Goal: Book appointment/travel/reservation

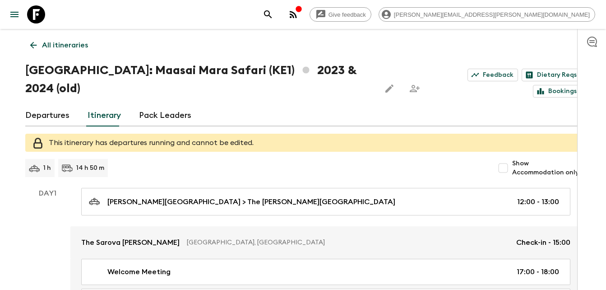
click at [299, 15] on icon "button" at bounding box center [293, 14] width 11 height 11
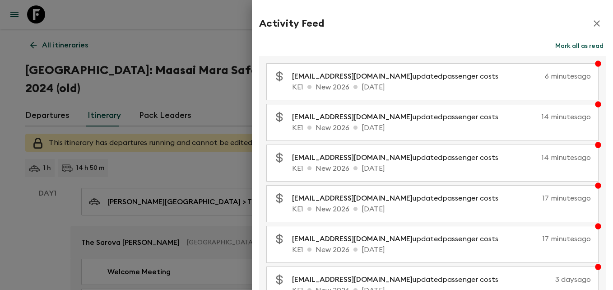
click at [195, 18] on div at bounding box center [306, 145] width 613 height 290
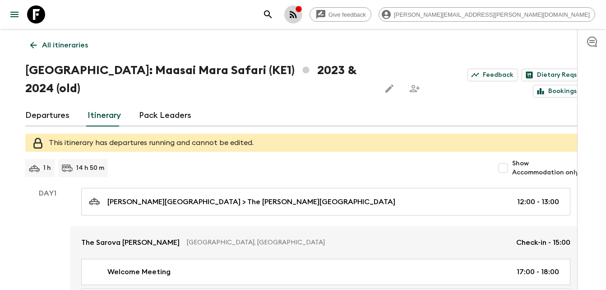
click at [297, 13] on icon "button" at bounding box center [293, 14] width 7 height 7
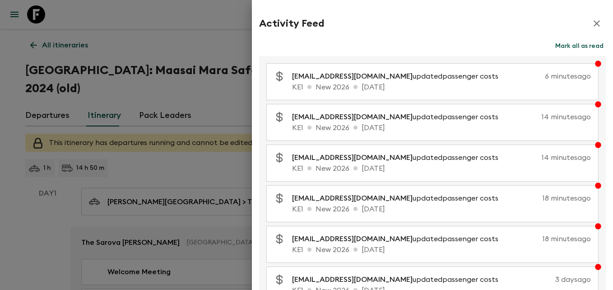
click at [232, 15] on div at bounding box center [306, 145] width 613 height 290
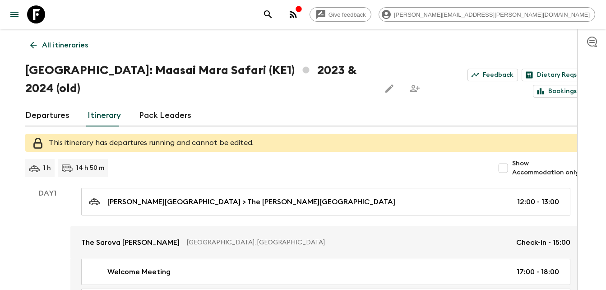
click at [71, 46] on p "All itineraries" at bounding box center [65, 45] width 46 height 11
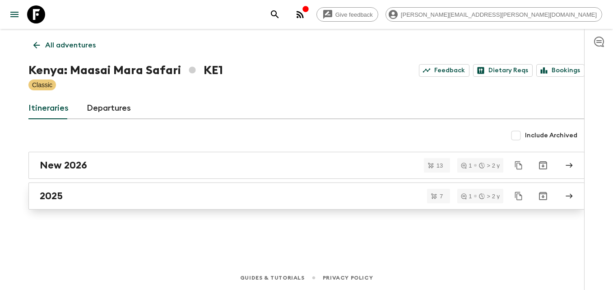
click at [56, 196] on h2 "2025" at bounding box center [51, 196] width 23 height 12
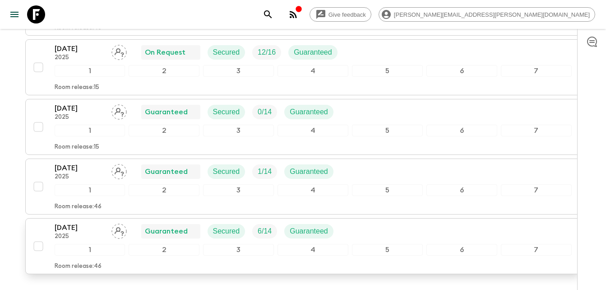
scroll to position [316, 0]
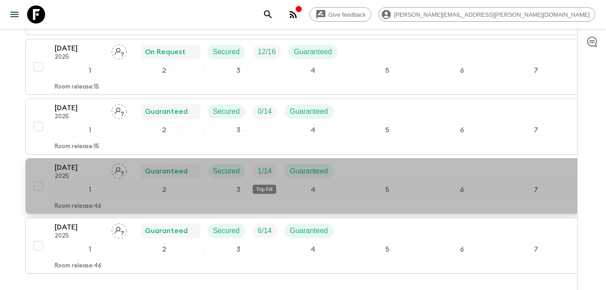
click at [266, 171] on p "1 / 14" at bounding box center [265, 171] width 14 height 11
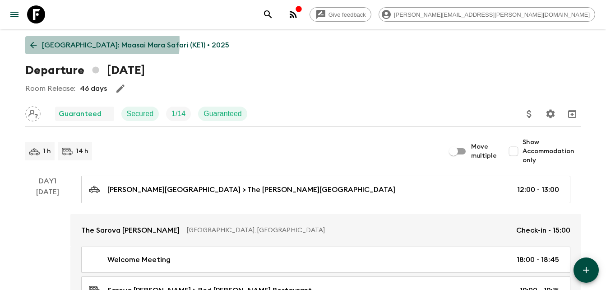
click at [34, 42] on icon at bounding box center [33, 45] width 10 height 10
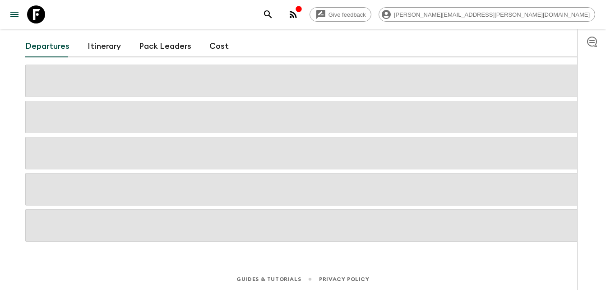
scroll to position [52, 0]
click at [102, 42] on link "Itinerary" at bounding box center [104, 45] width 33 height 22
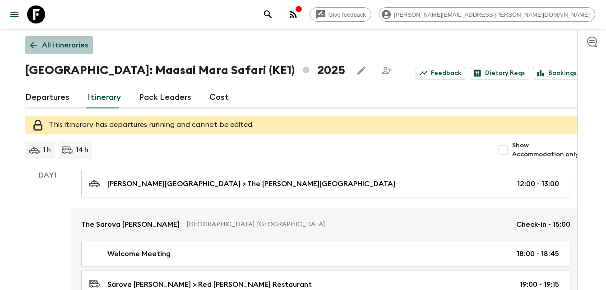
click at [65, 48] on p "All itineraries" at bounding box center [65, 45] width 46 height 11
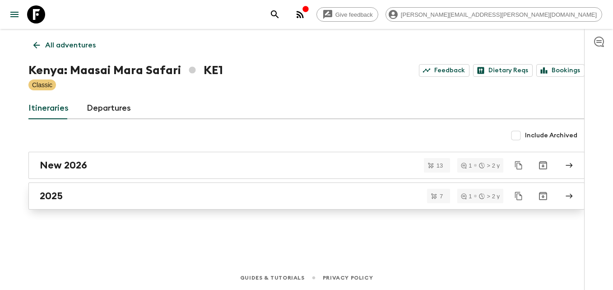
click at [57, 198] on h2 "2025" at bounding box center [51, 196] width 23 height 12
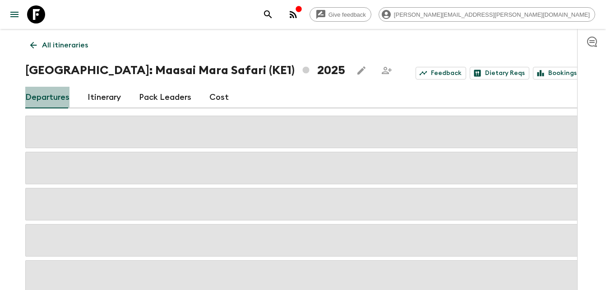
click at [50, 96] on link "Departures" at bounding box center [47, 98] width 44 height 22
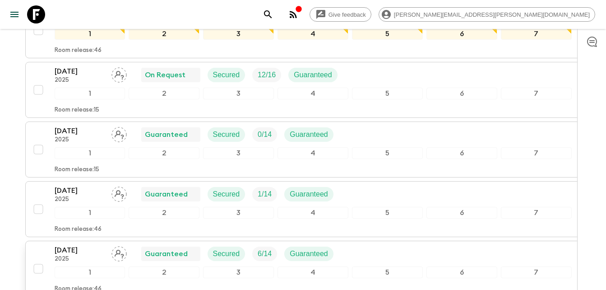
scroll to position [382, 0]
